Goal: Transaction & Acquisition: Purchase product/service

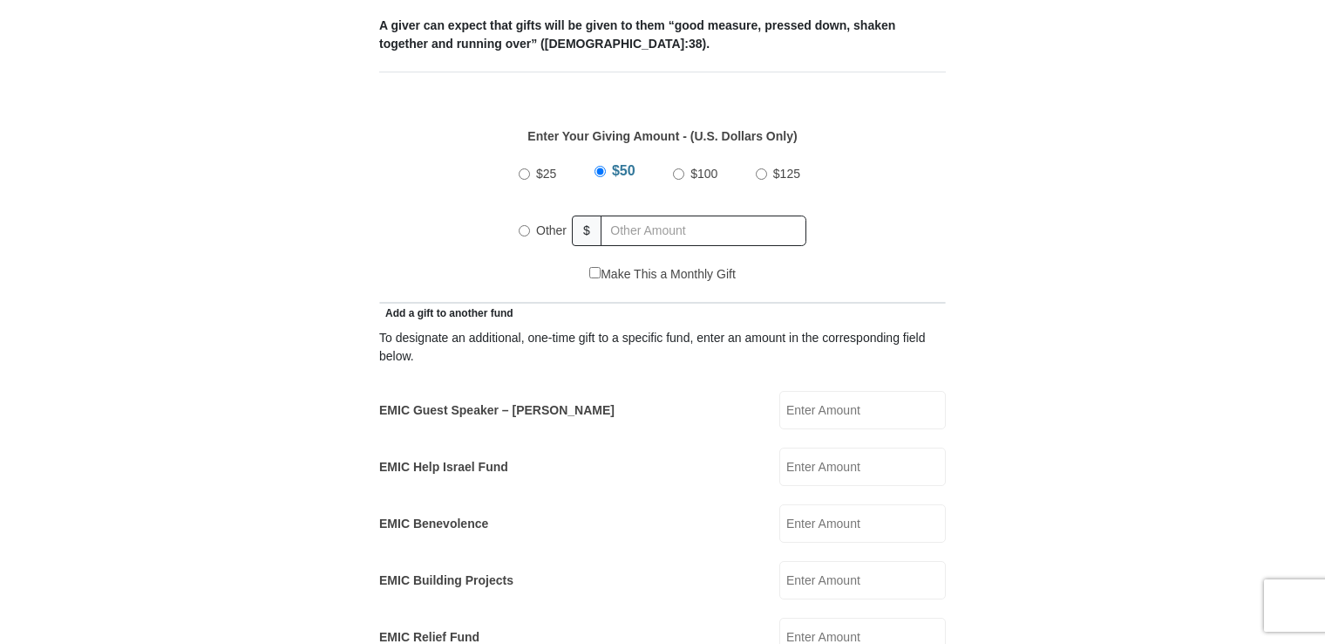
scroll to position [785, 0]
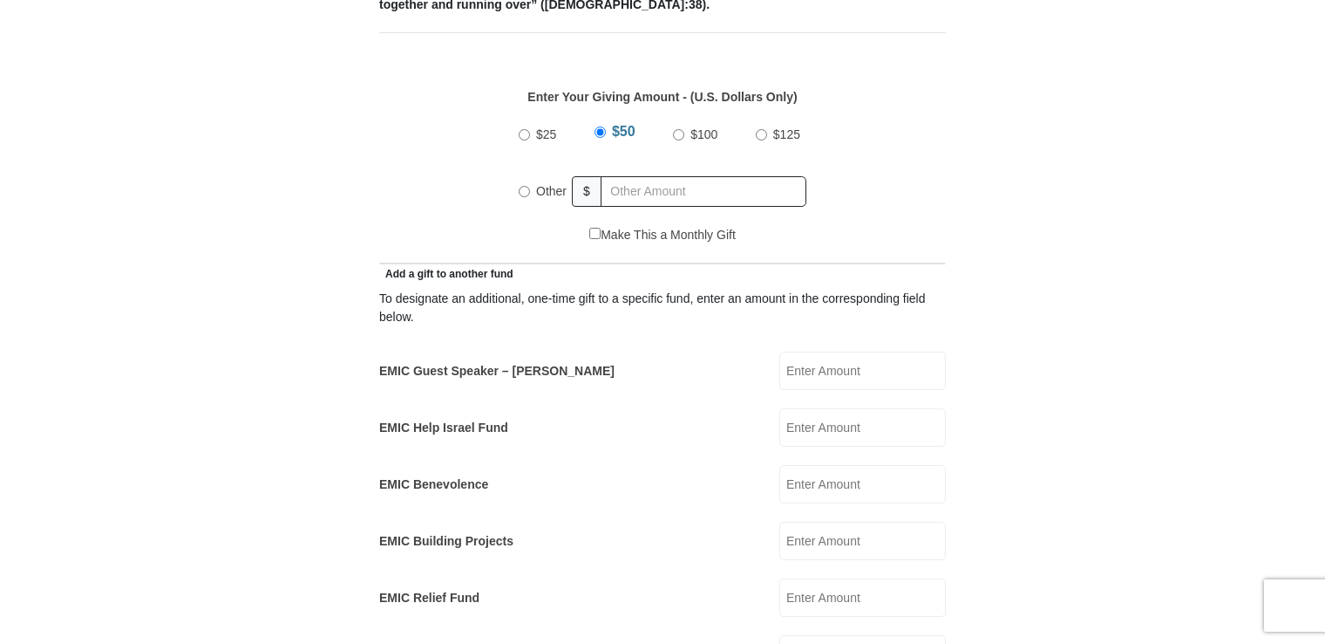
click at [804, 351] on input "EMIC Guest Speaker – Mike Evans" at bounding box center [863, 370] width 167 height 38
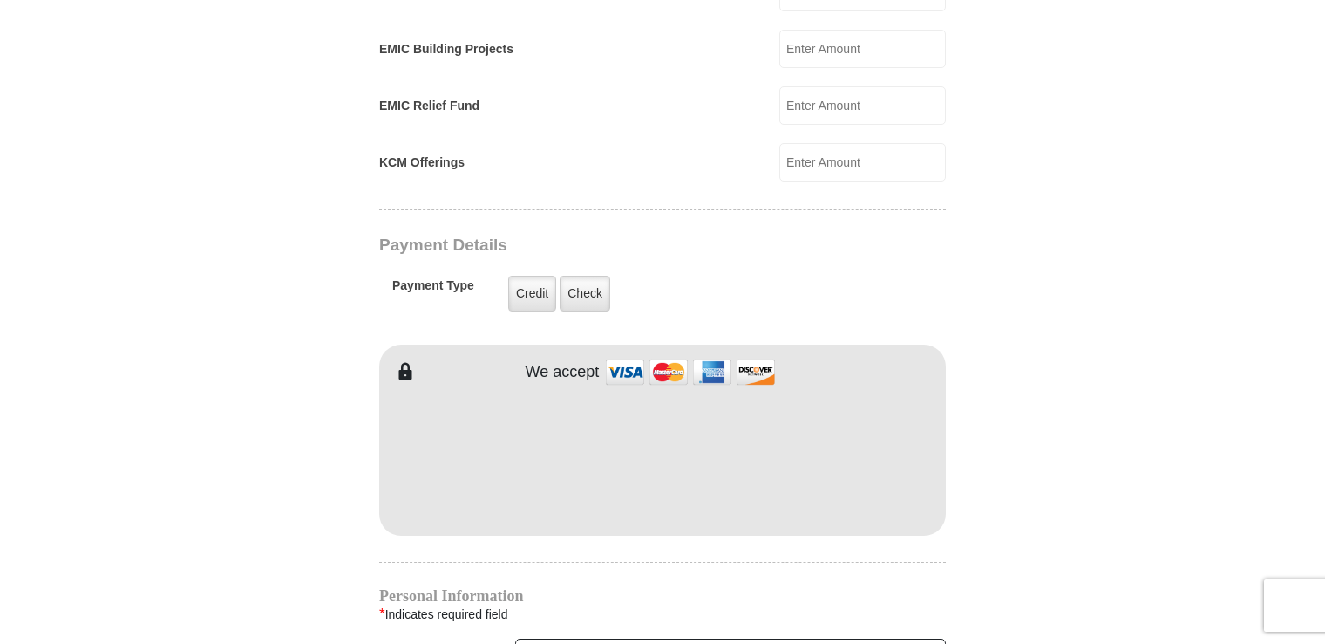
scroll to position [1308, 0]
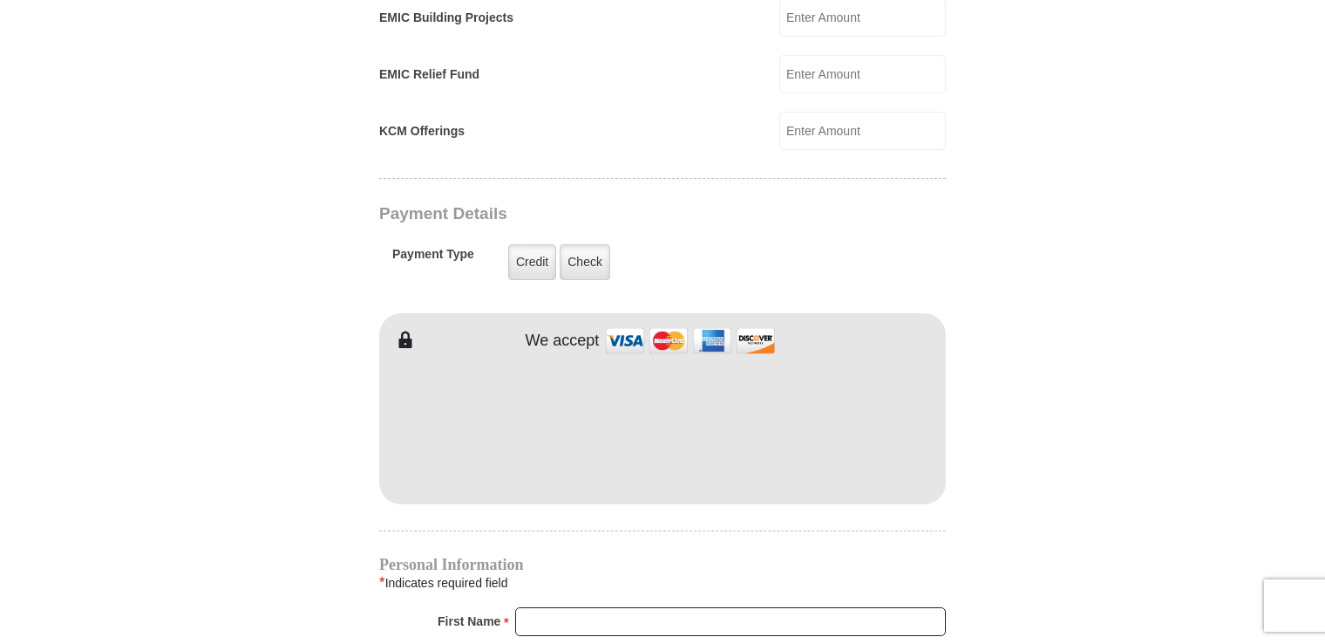
type input "25.00"
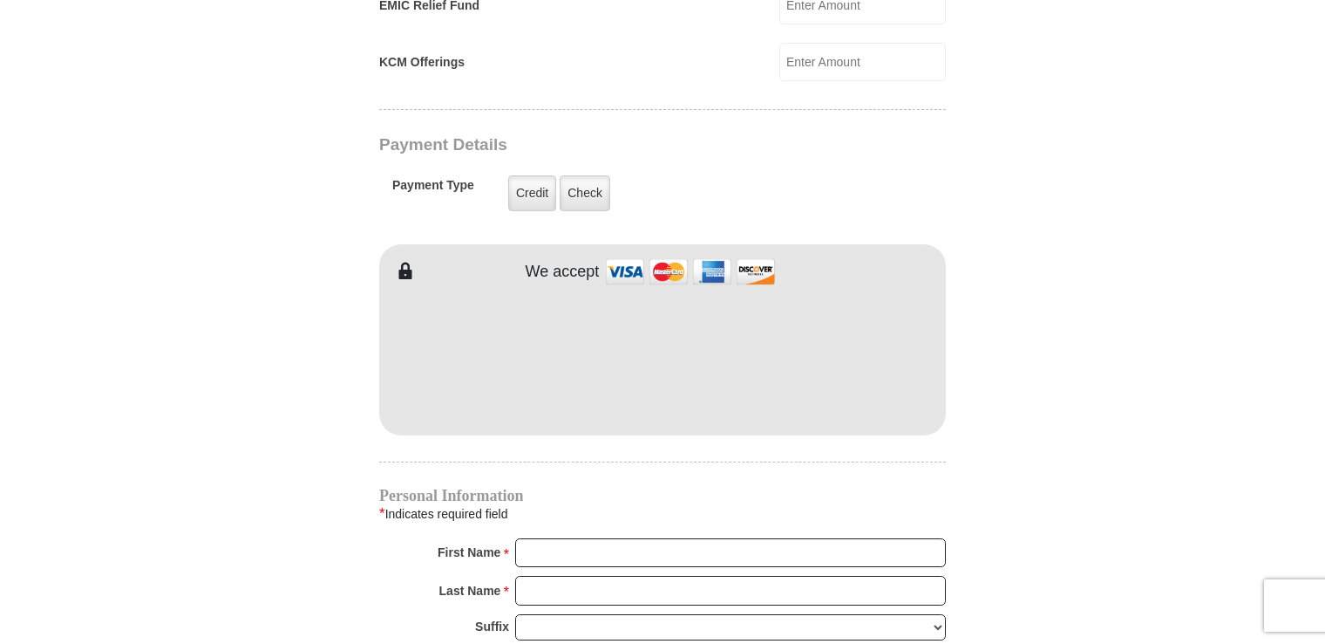
scroll to position [1570, 0]
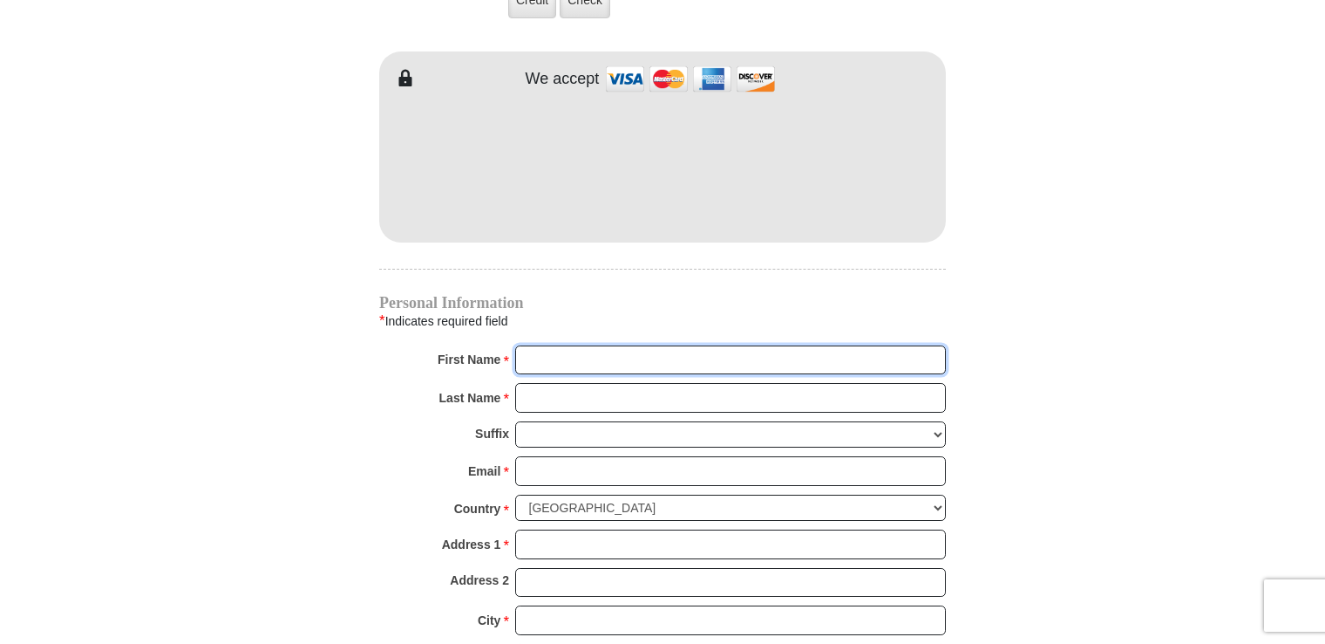
click at [582, 345] on input "First Name *" at bounding box center [730, 360] width 431 height 30
type input "Cheryl"
type input "Hull"
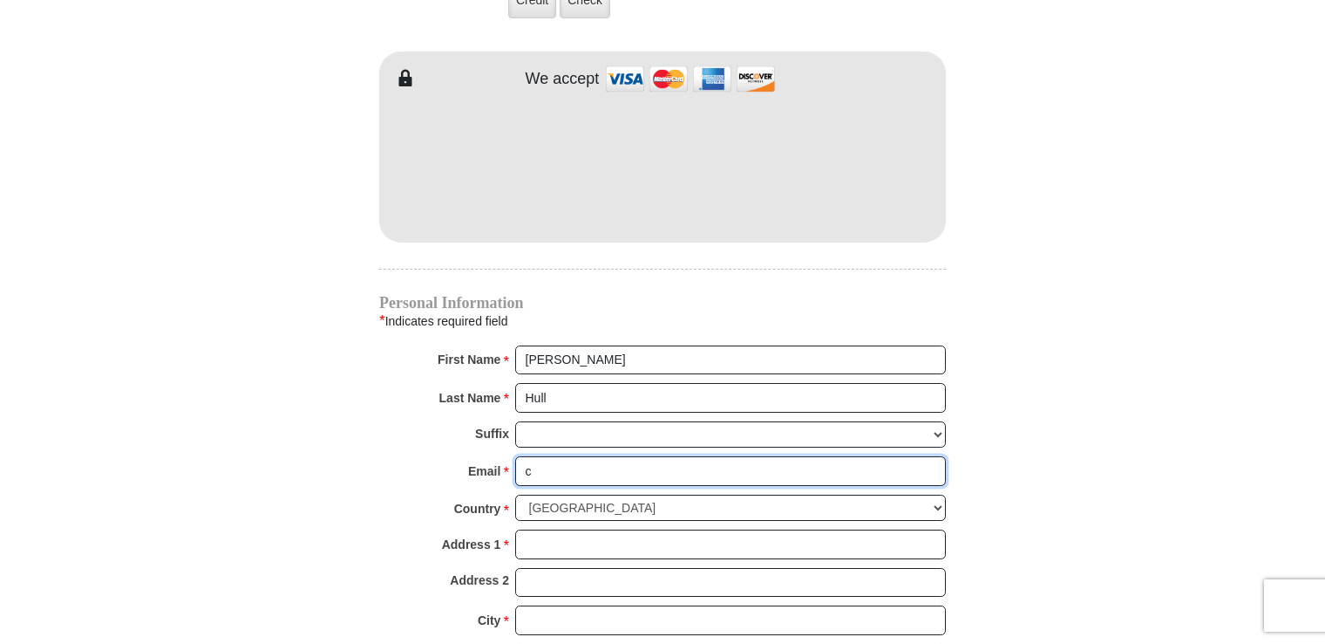
type input "cherylshideaway@yahoo.com"
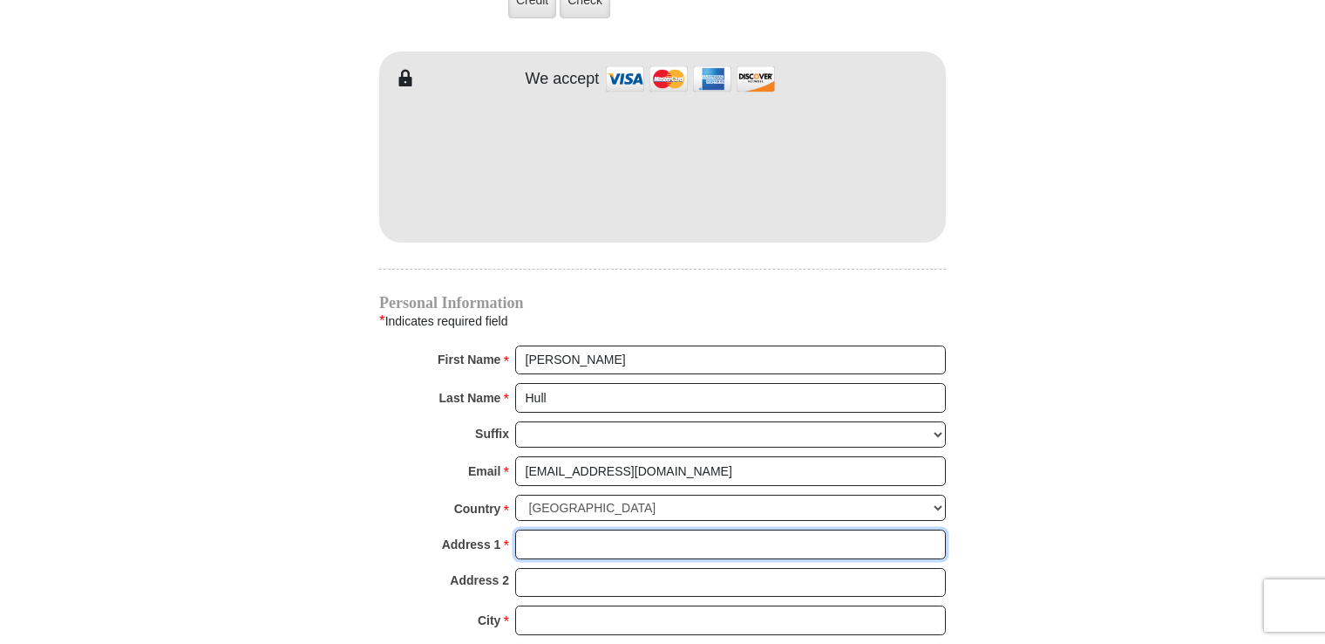
type input "16 Lori Drive"
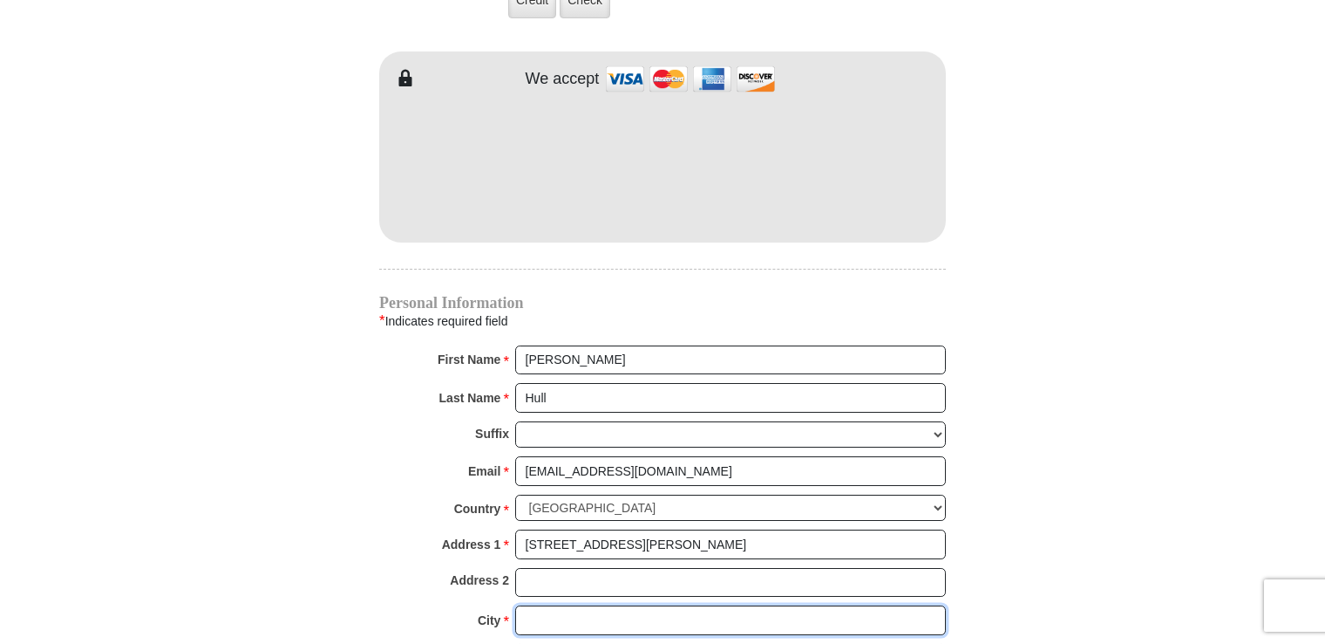
type input "Plainfield"
select select "CT"
type input "06374"
type input "8604578826"
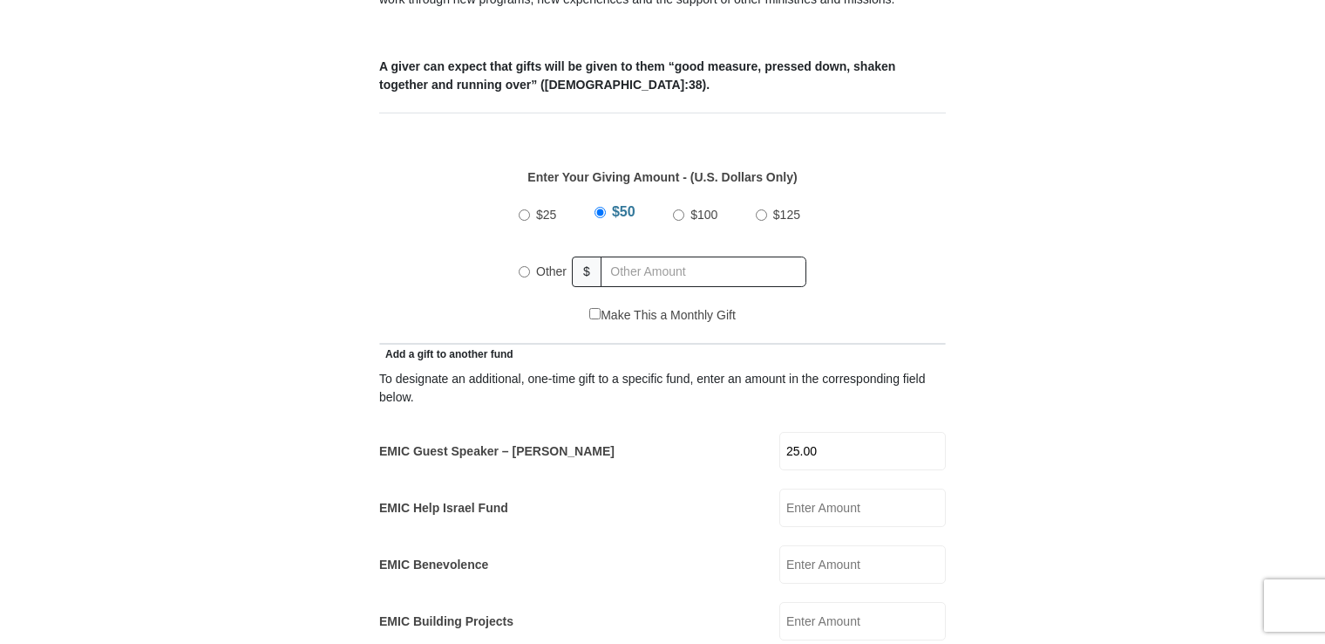
scroll to position [610, 0]
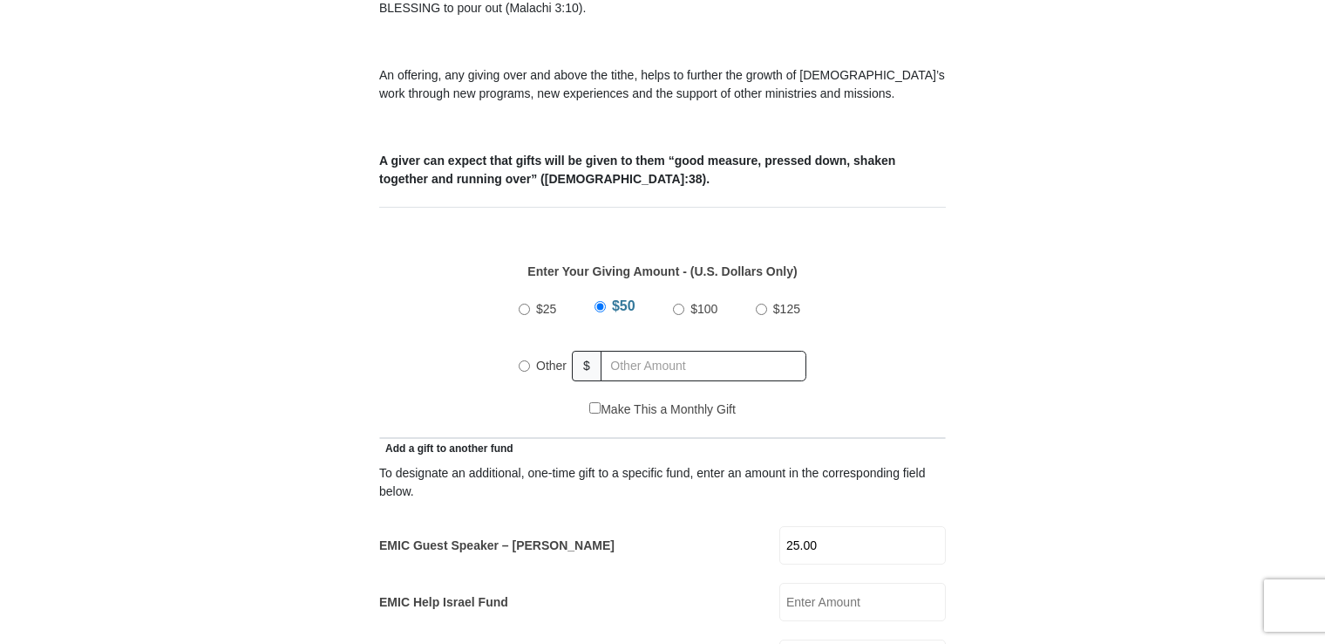
click at [527, 360] on input "Other" at bounding box center [524, 365] width 11 height 11
radio input "true"
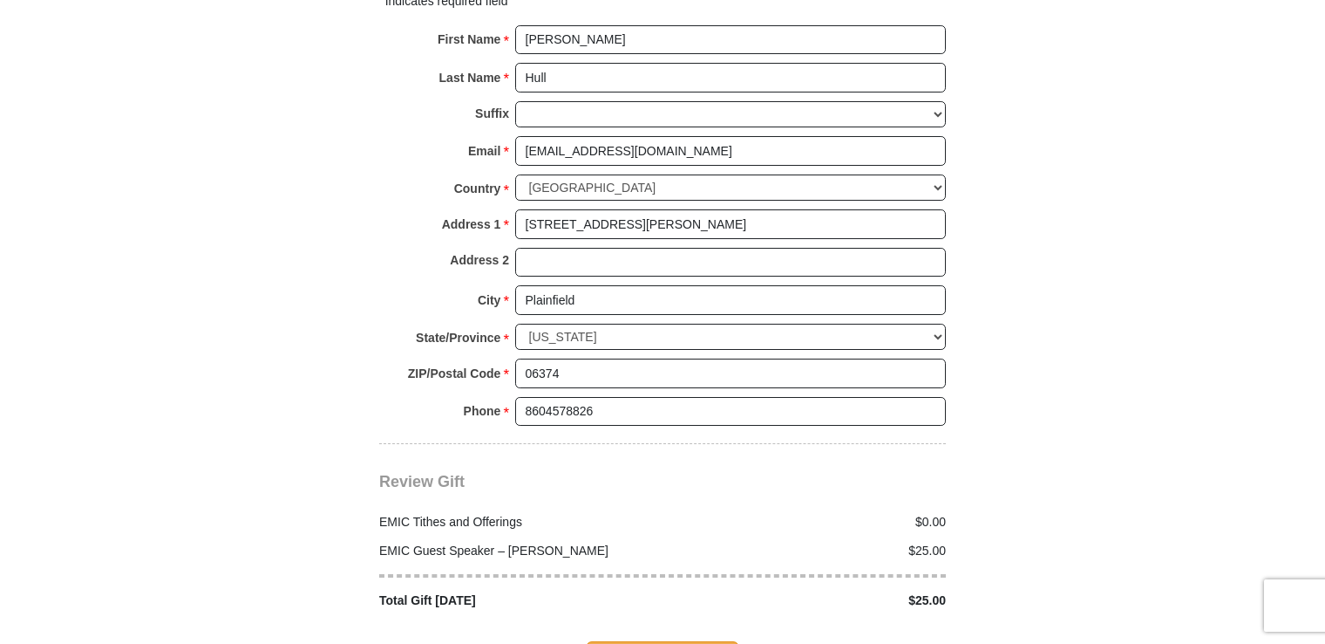
scroll to position [2006, 0]
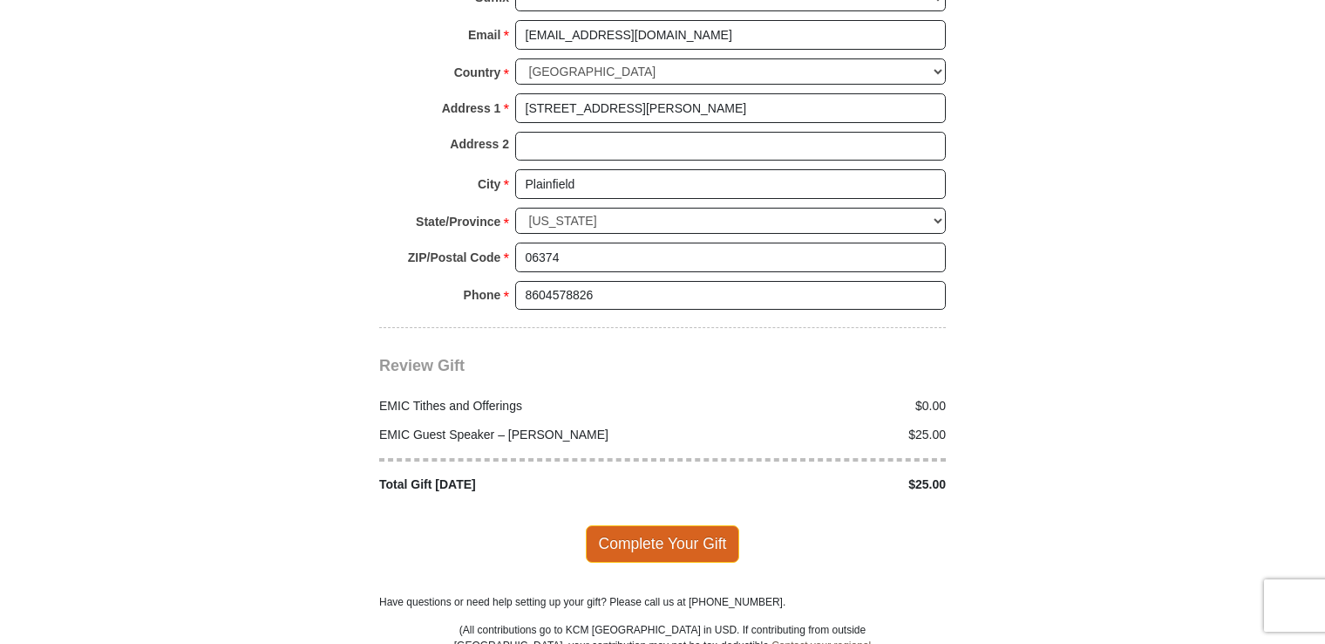
click at [690, 525] on span "Complete Your Gift" at bounding box center [663, 543] width 154 height 37
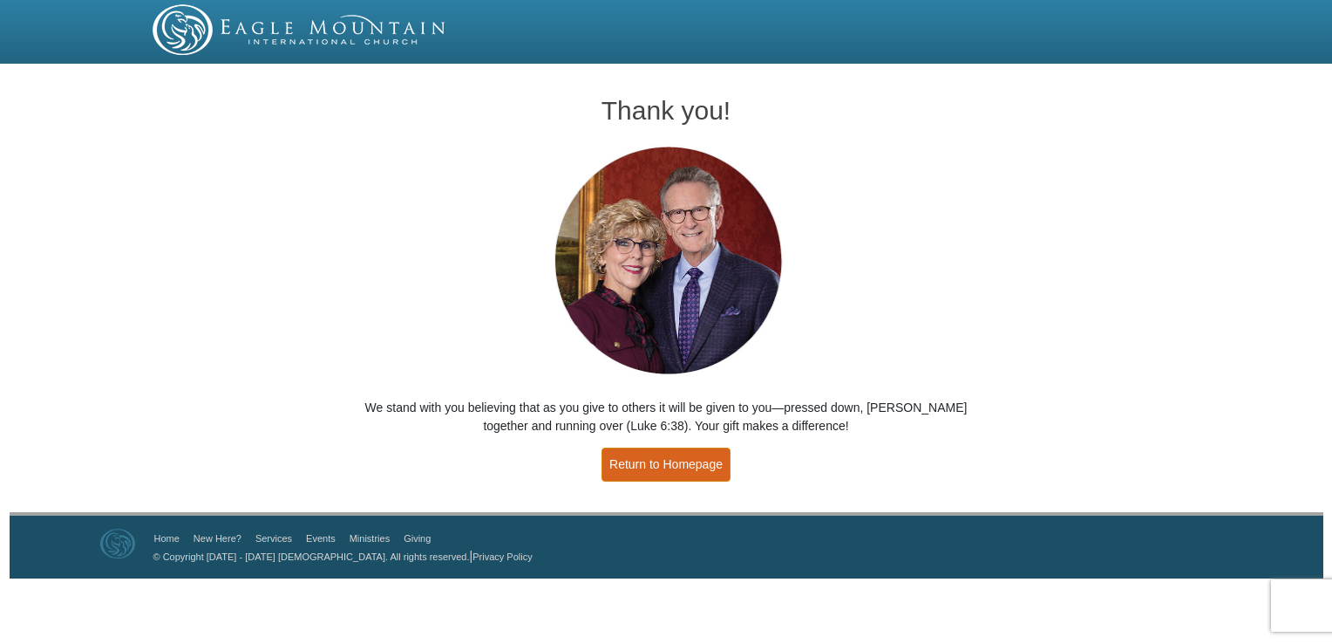
click at [677, 464] on link "Return to Homepage" at bounding box center [666, 464] width 129 height 34
